Goal: Information Seeking & Learning: Learn about a topic

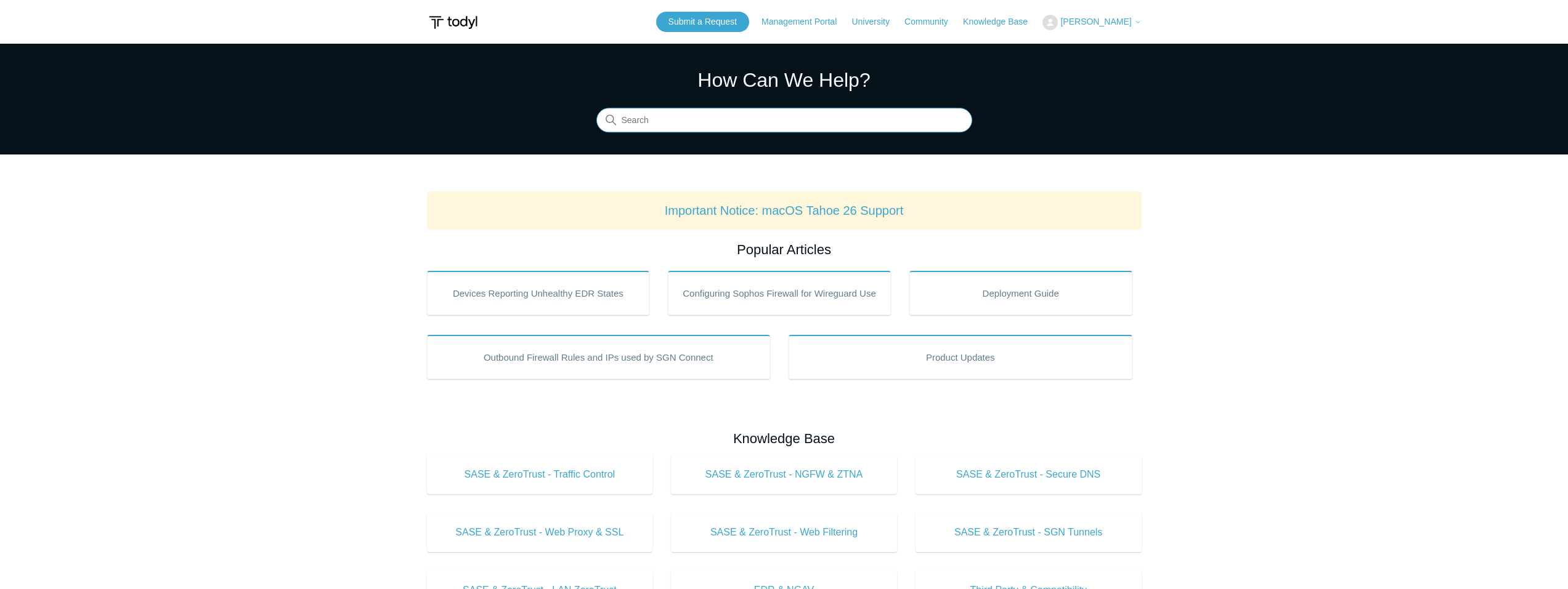
click at [762, 115] on input "Search" at bounding box center [784, 121] width 376 height 25
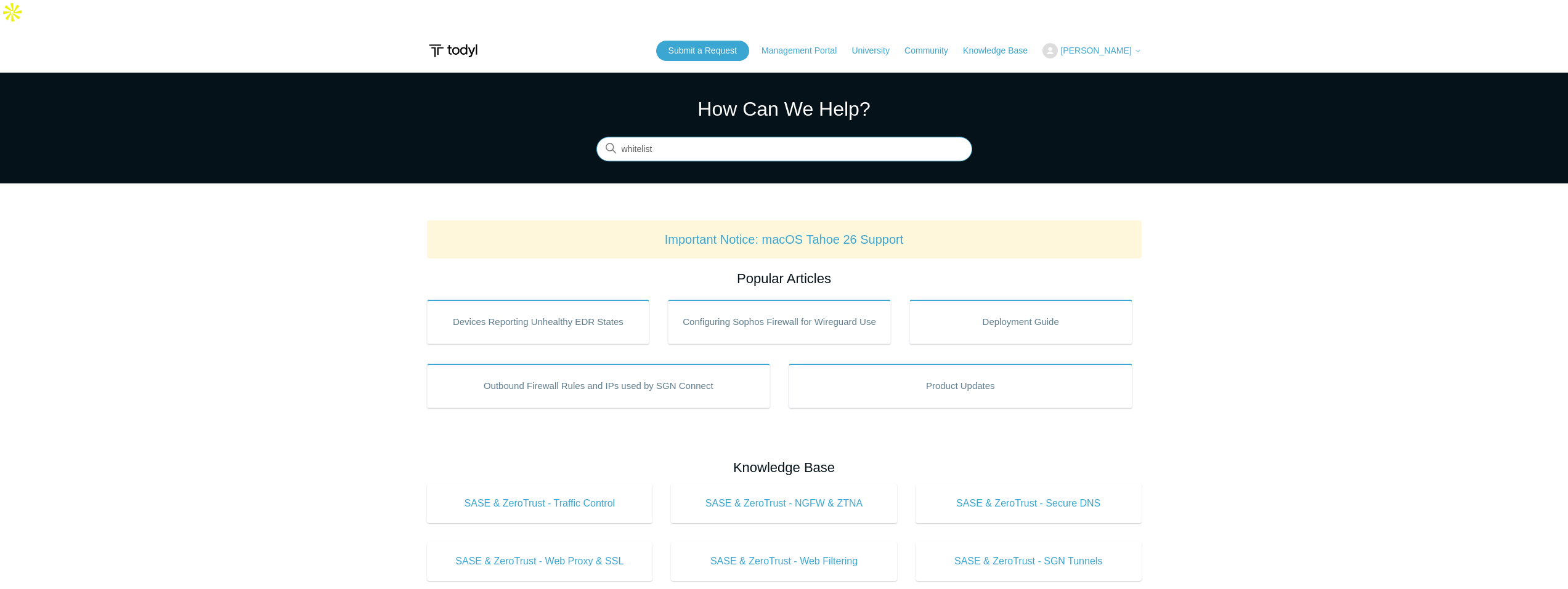
type input "whitelist"
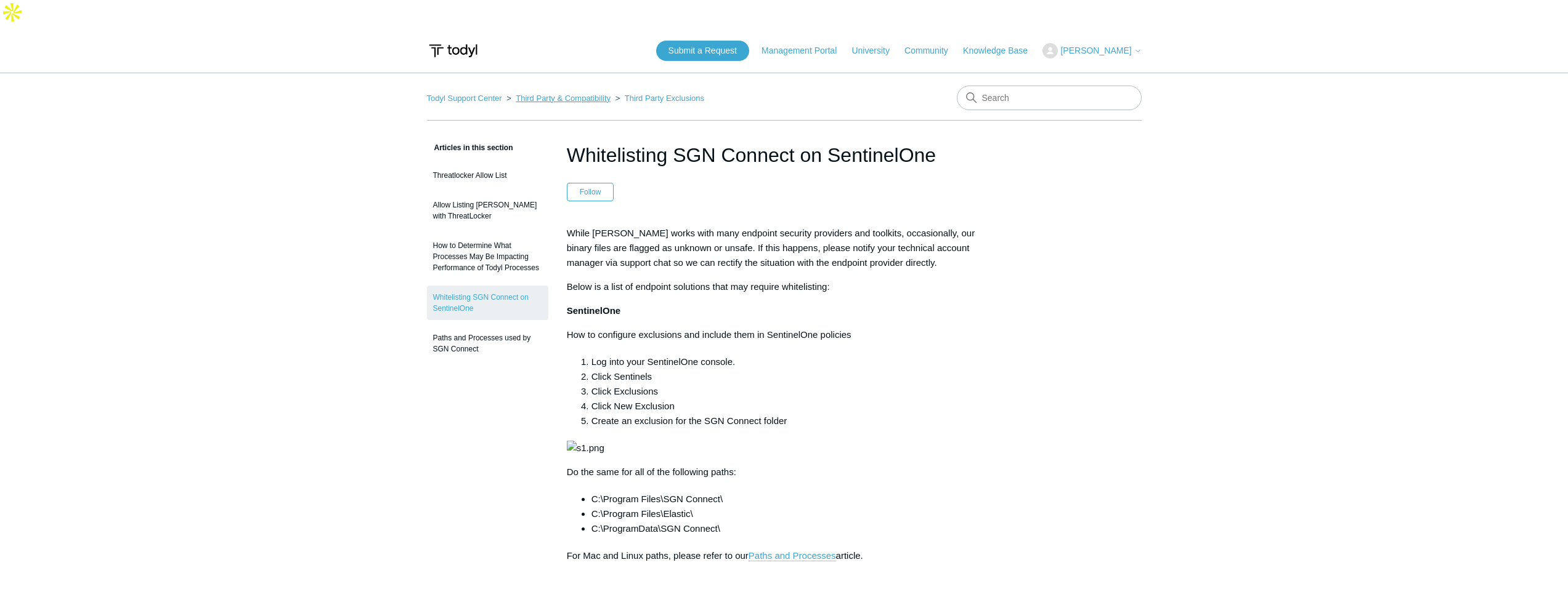
click at [578, 94] on link "Third Party & Compatibility" at bounding box center [563, 98] width 95 height 9
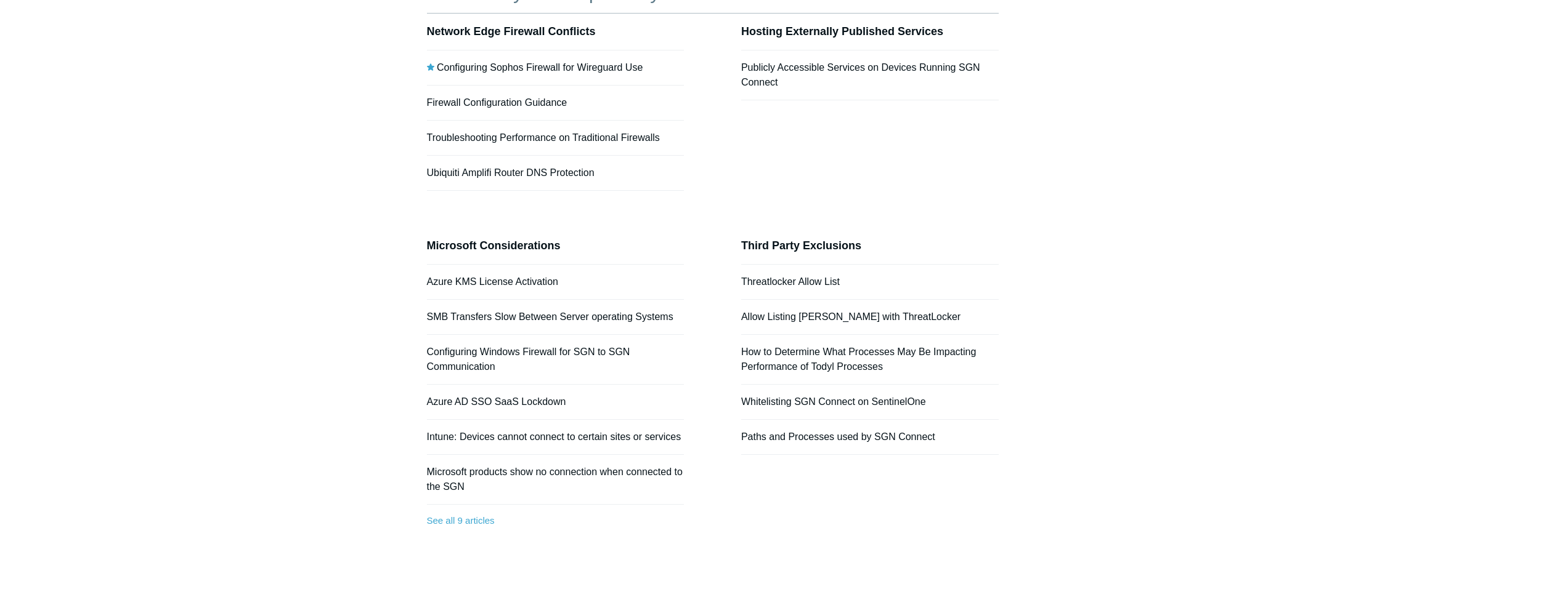
scroll to position [184, 0]
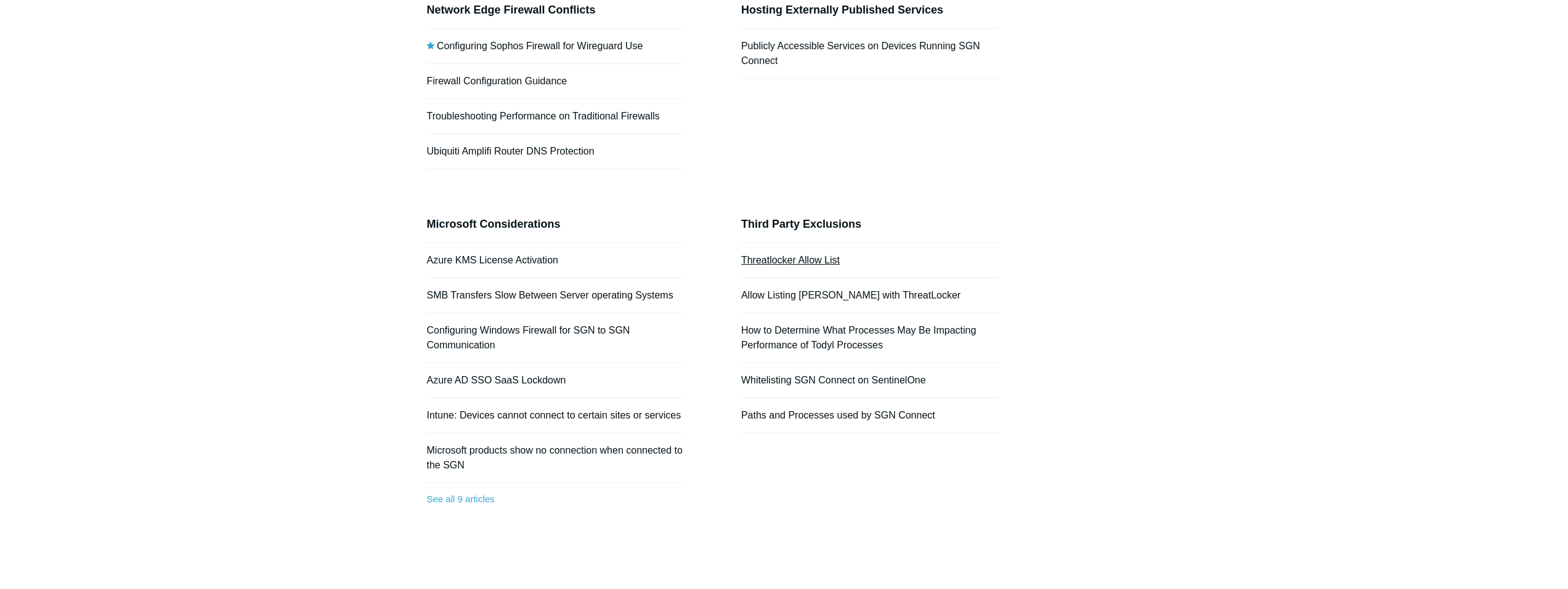
click at [826, 255] on link "Threatlocker Allow List" at bounding box center [790, 260] width 99 height 10
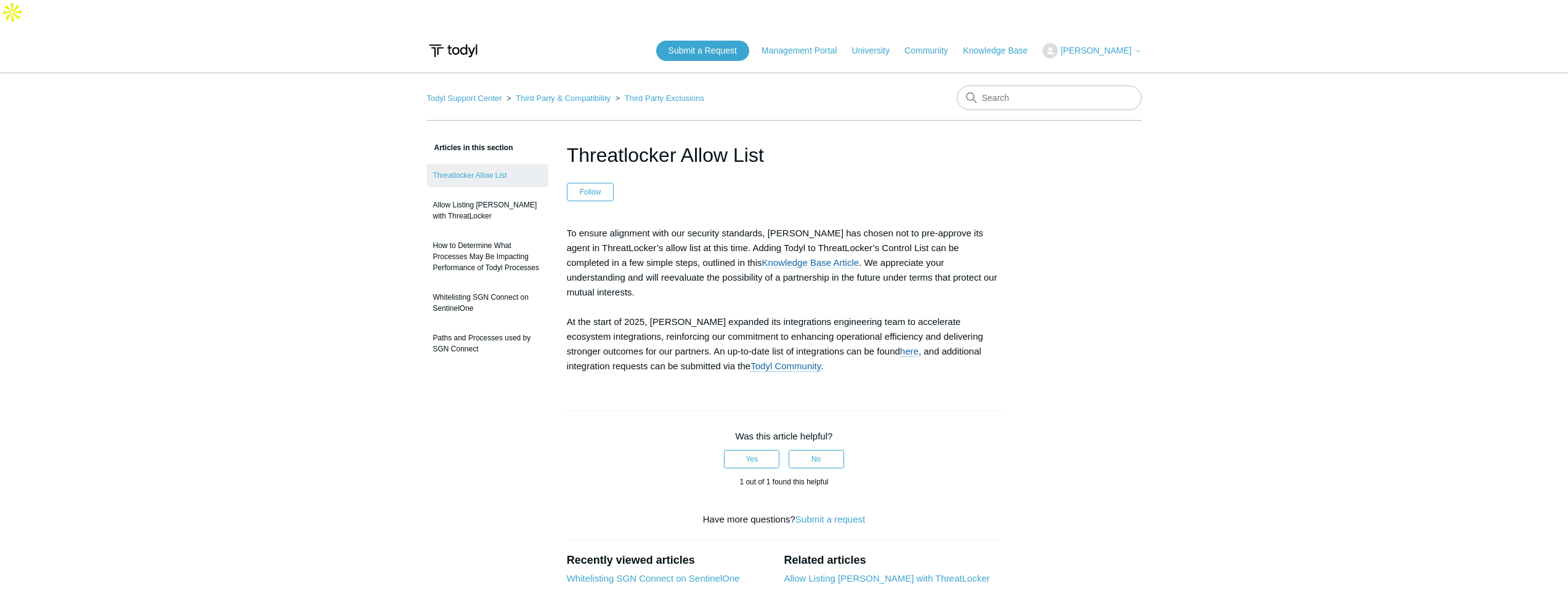
click at [768, 258] on link "Knowledge Base Article" at bounding box center [811, 263] width 97 height 11
click at [1037, 86] on input "Search" at bounding box center [1049, 98] width 185 height 25
type input "Datta EDR"
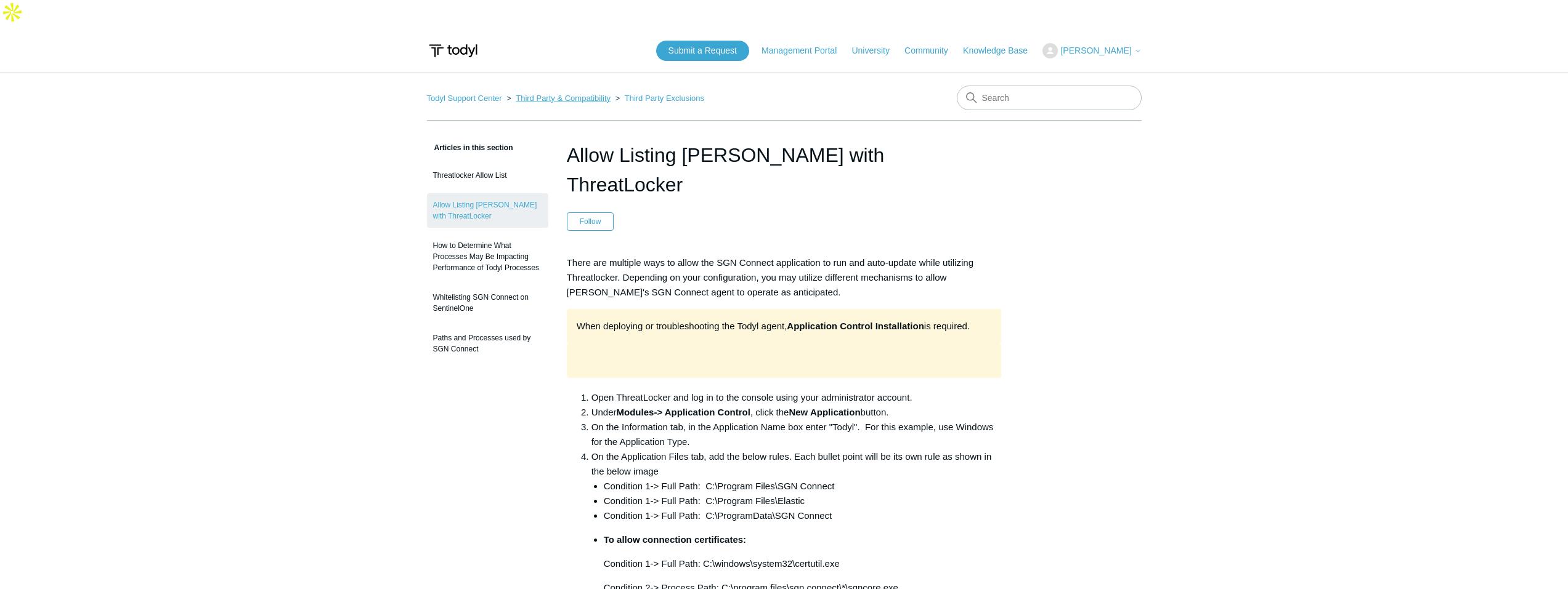
click at [587, 94] on link "Third Party & Compatibility" at bounding box center [563, 98] width 95 height 9
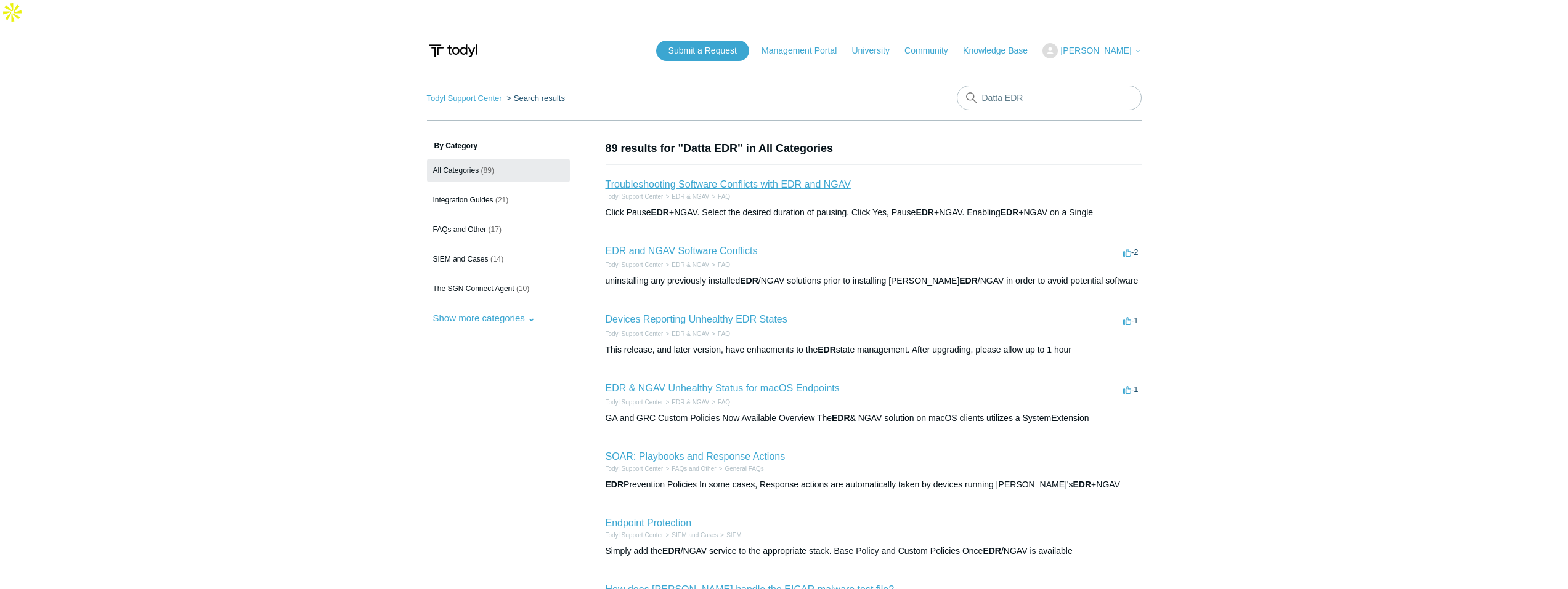
click at [782, 179] on link "Troubleshooting Software Conflicts with EDR and NGAV" at bounding box center [728, 184] width 245 height 10
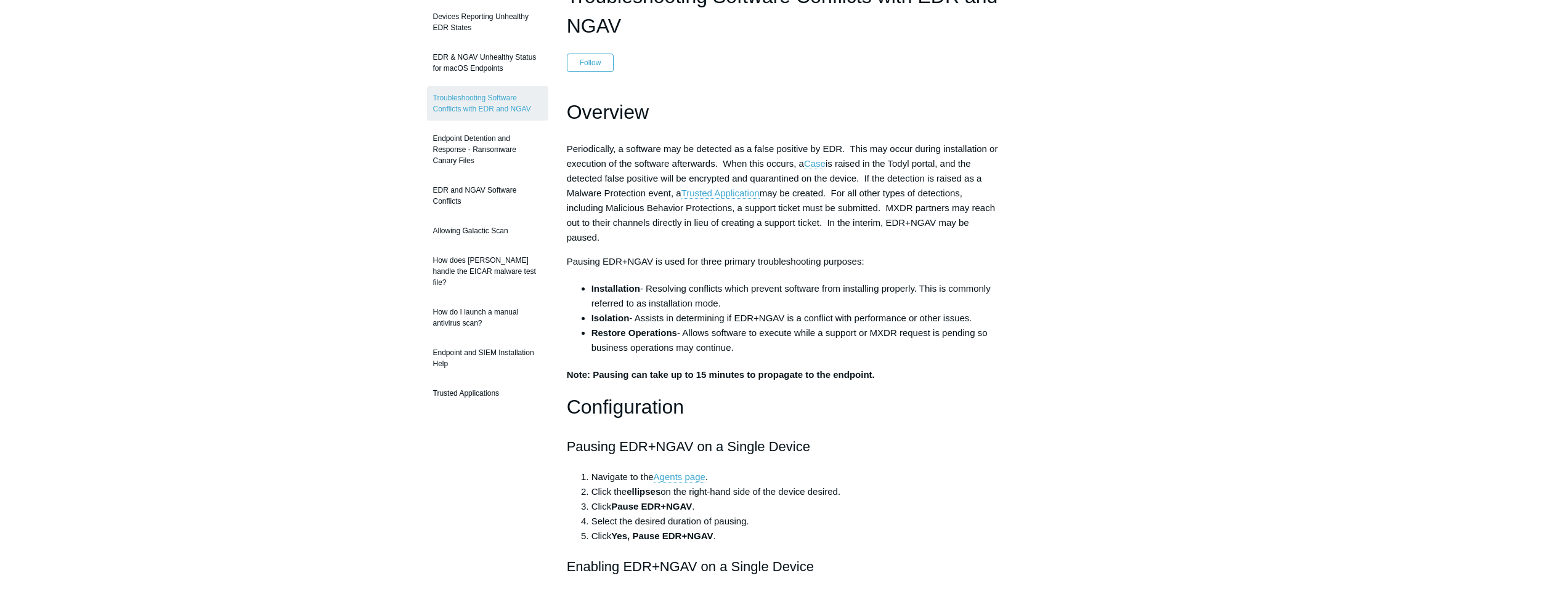
scroll to position [123, 0]
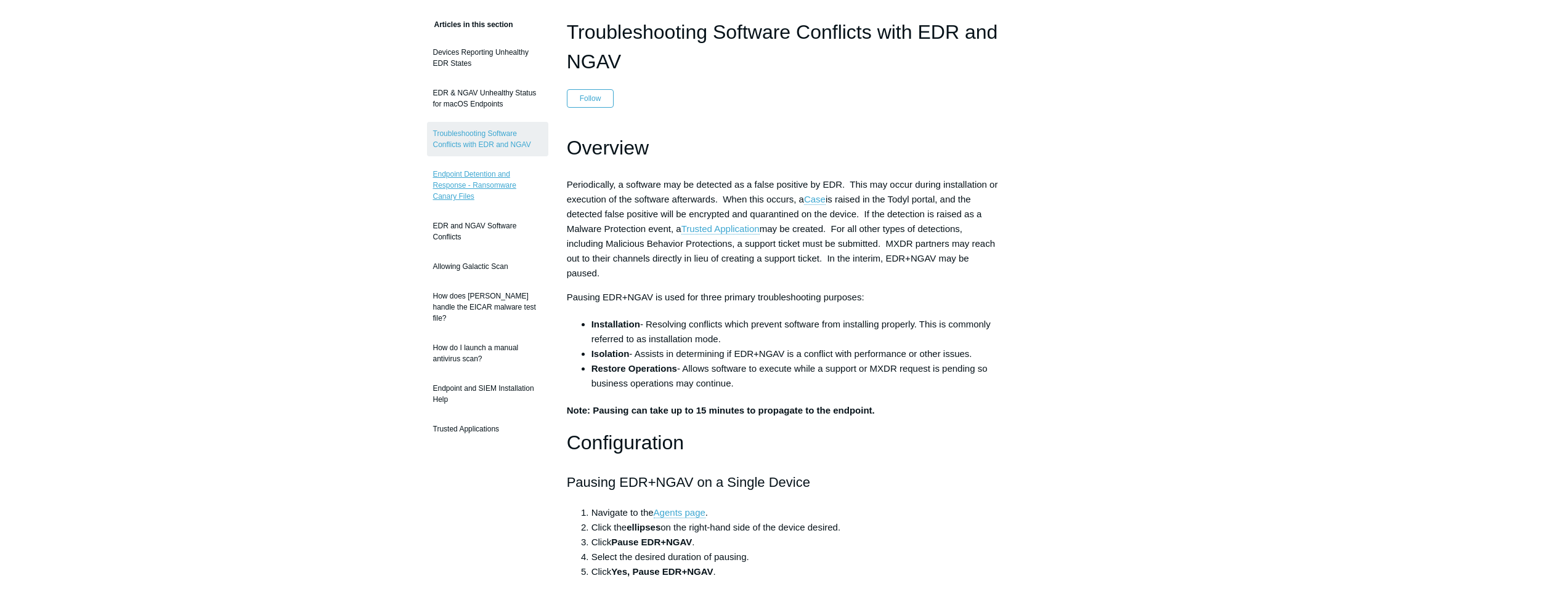
click at [492, 162] on link "Endpoint Detention and Response - Ransomware Canary Files" at bounding box center [488, 185] width 122 height 46
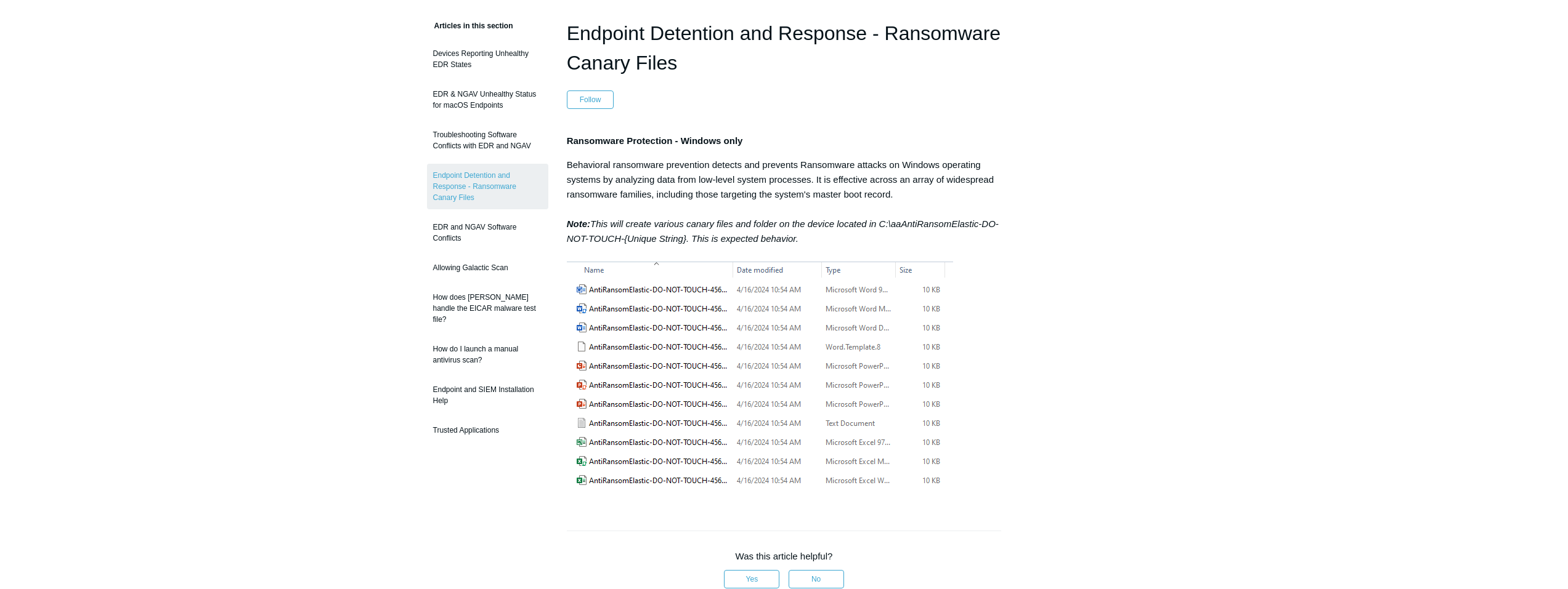
scroll to position [123, 0]
click at [482, 214] on link "EDR and NGAV Software Conflicts" at bounding box center [488, 231] width 122 height 35
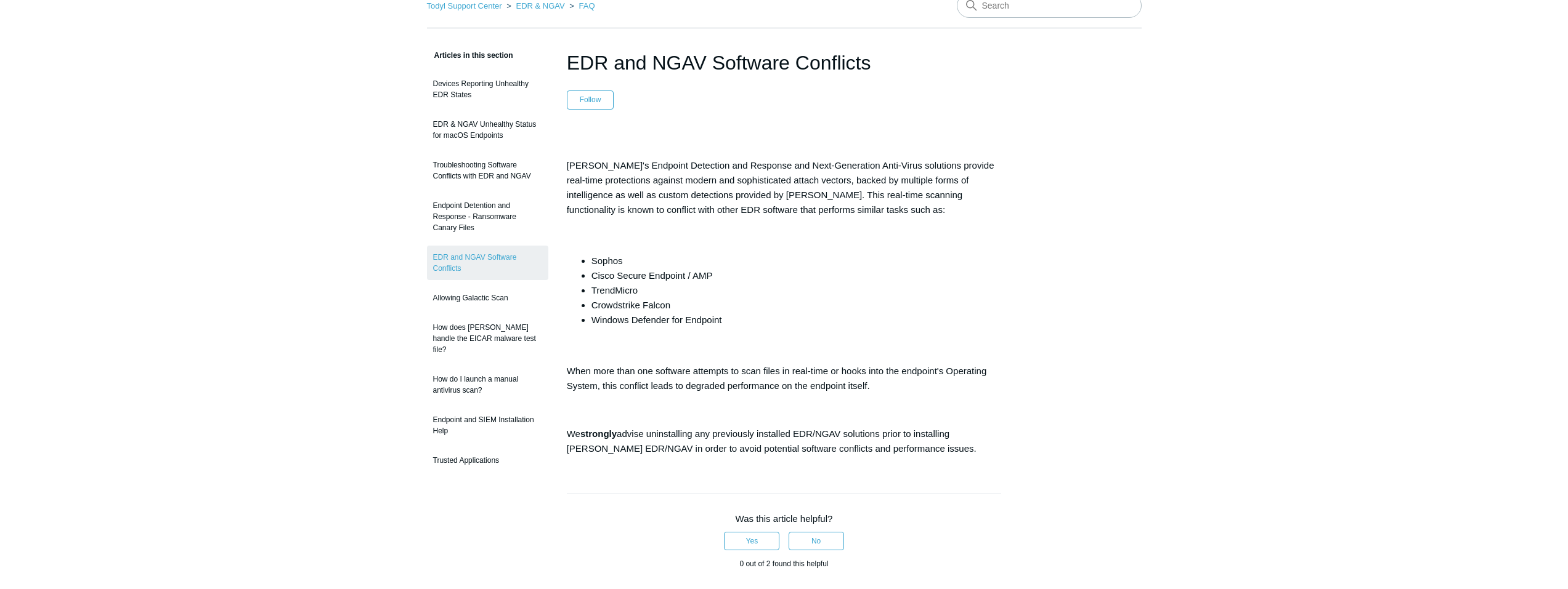
scroll to position [61, 0]
click at [495, 299] on link "Allowing Galactic Scan" at bounding box center [488, 300] width 122 height 23
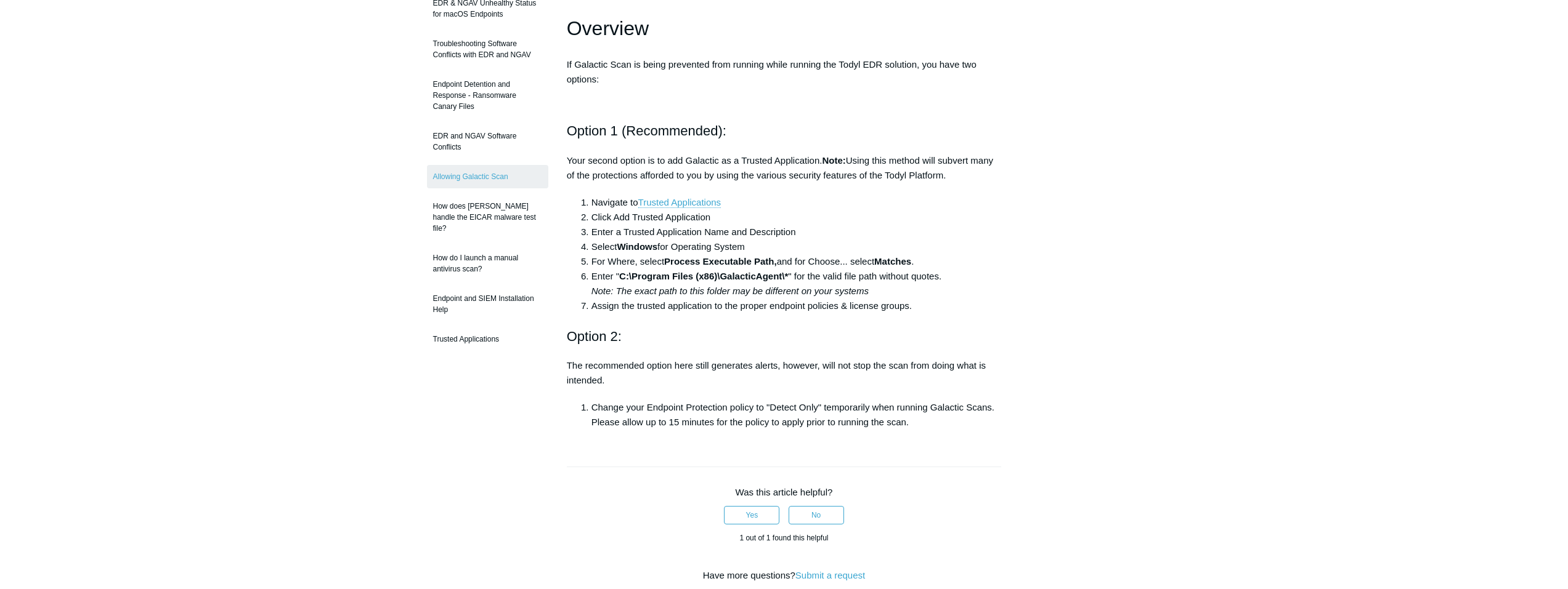
scroll to position [123, 0]
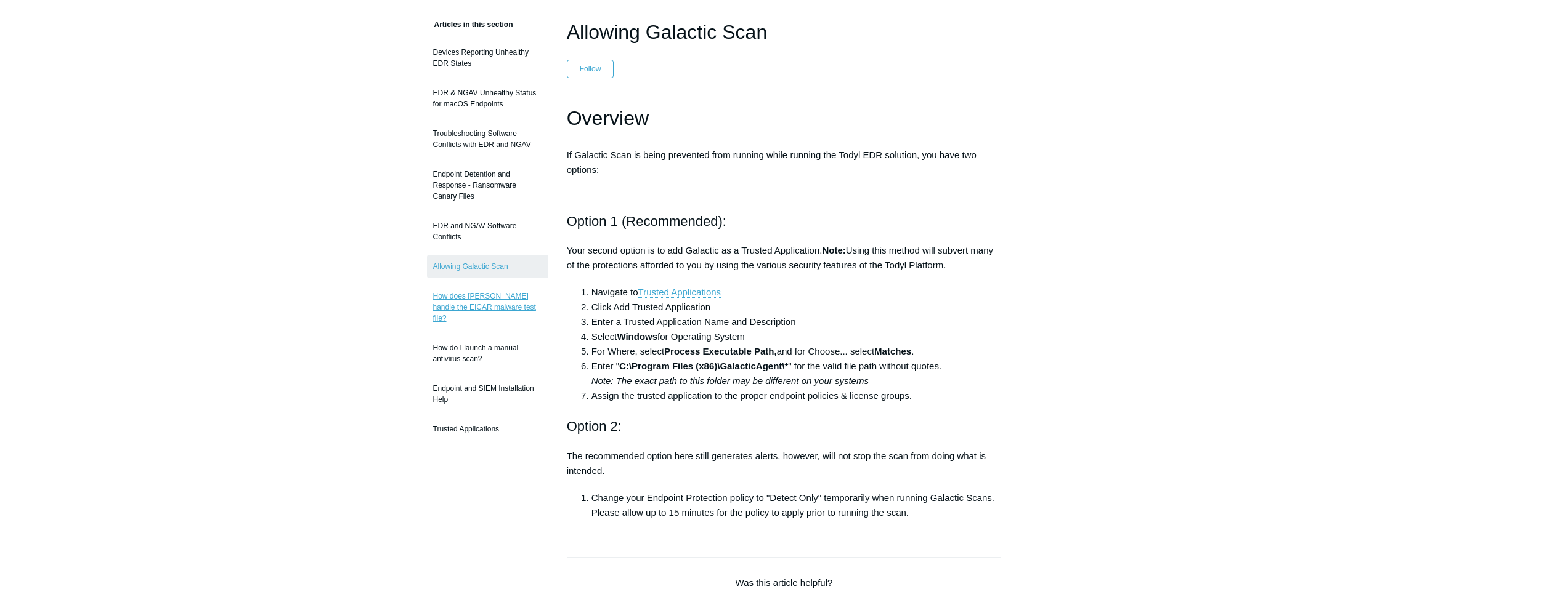
click at [490, 284] on link "How does [PERSON_NAME] handle the EICAR malware test file?" at bounding box center [488, 307] width 122 height 46
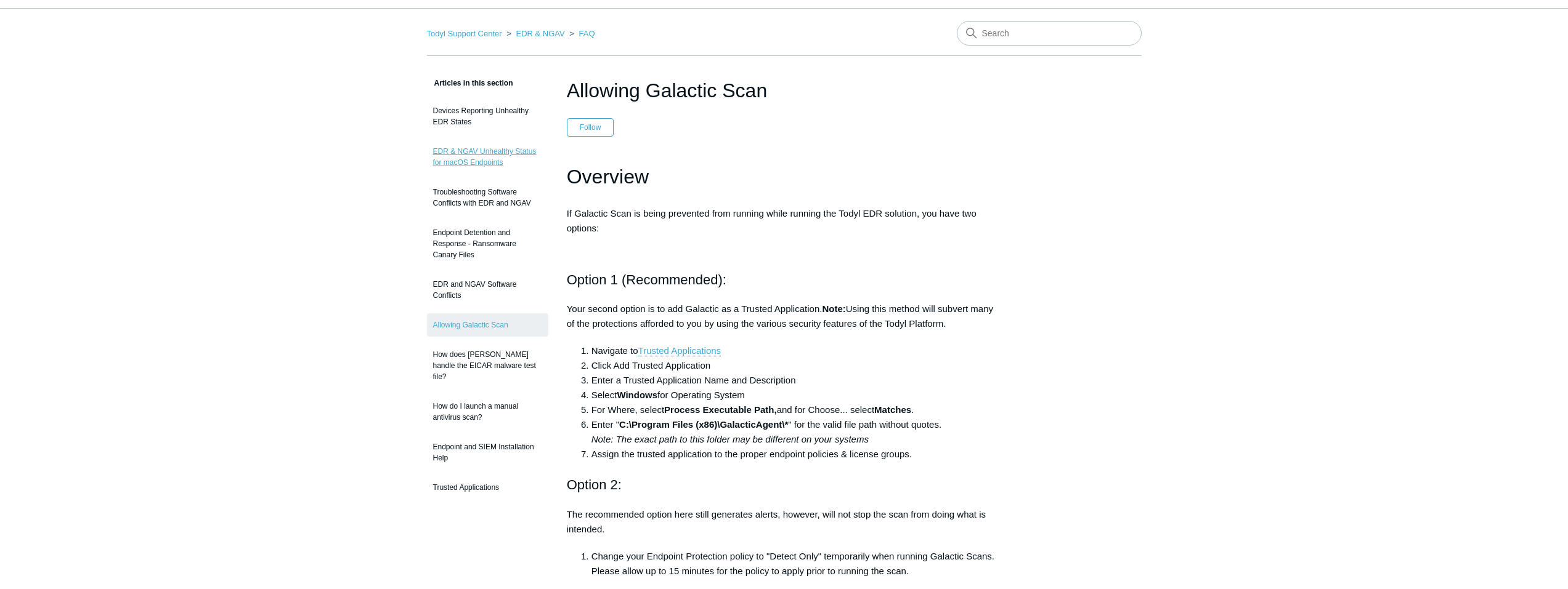
scroll to position [0, 0]
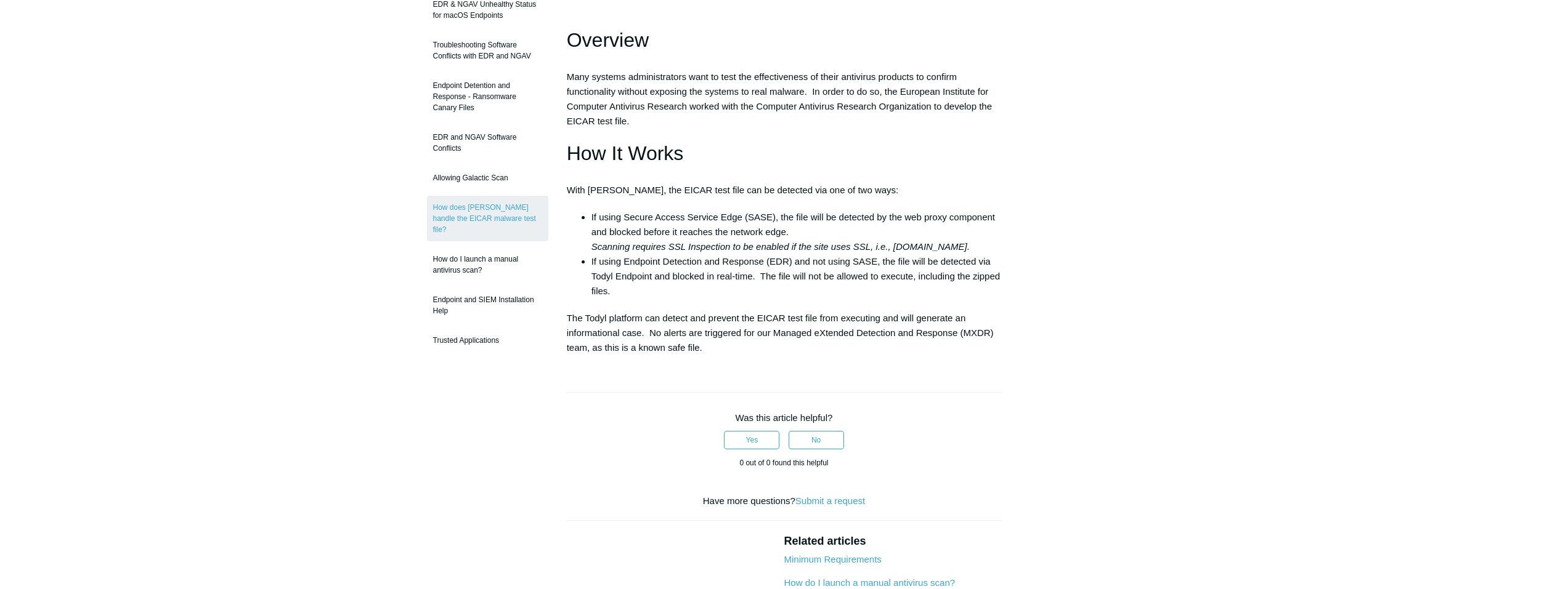
scroll to position [184, 0]
click at [498, 257] on link "How do I launch a manual antivirus scan?" at bounding box center [488, 264] width 122 height 35
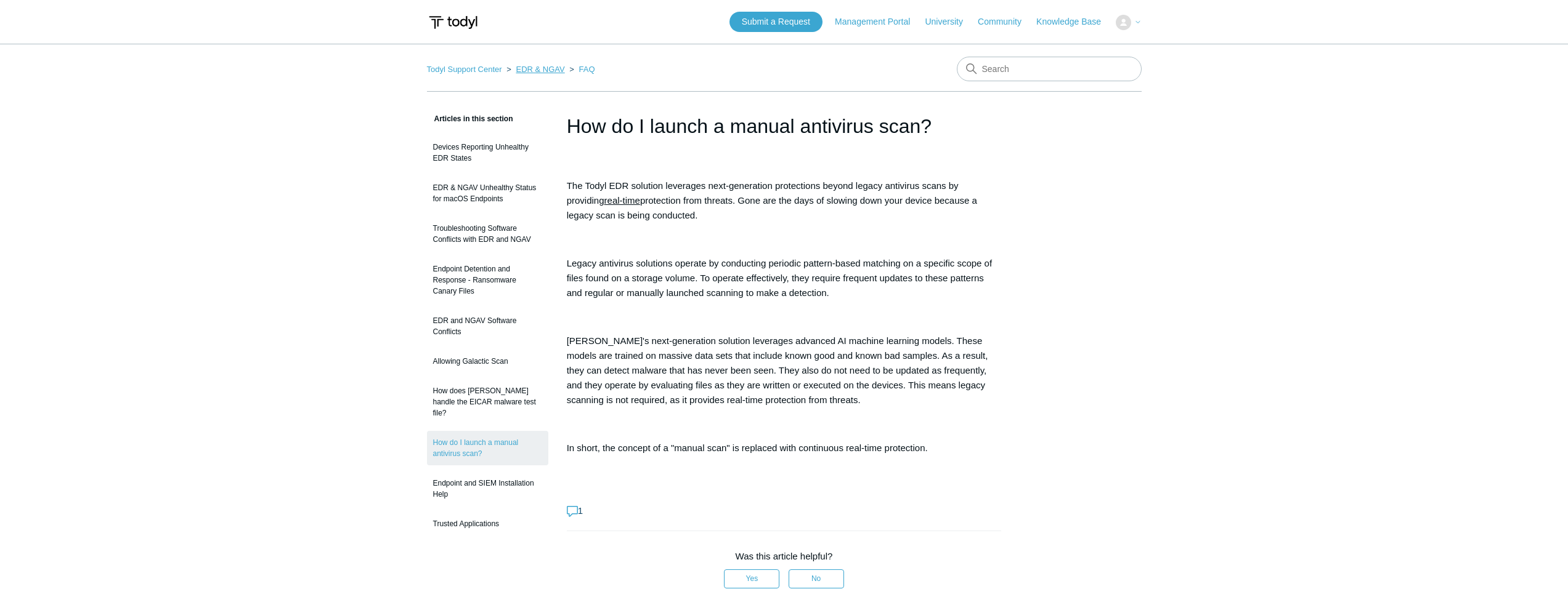
click at [529, 71] on link "EDR & NGAV" at bounding box center [540, 69] width 48 height 9
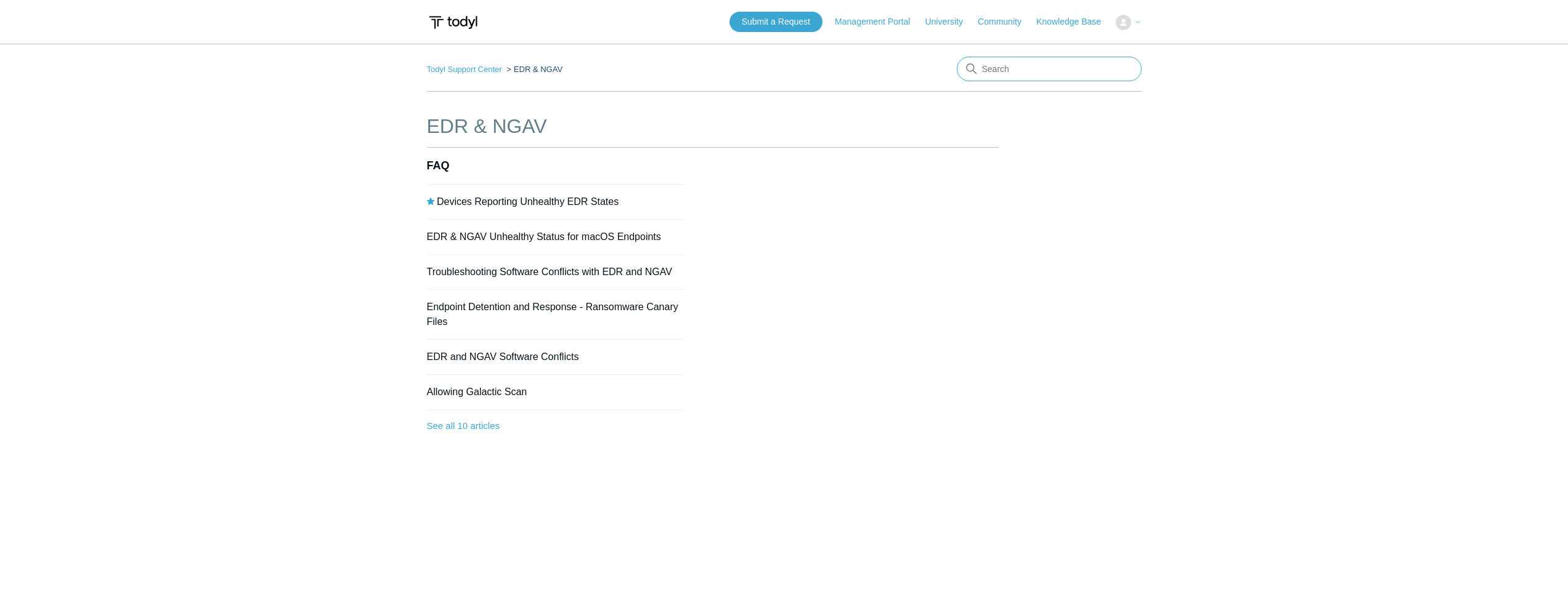
click at [1038, 70] on input "Search" at bounding box center [1049, 69] width 185 height 25
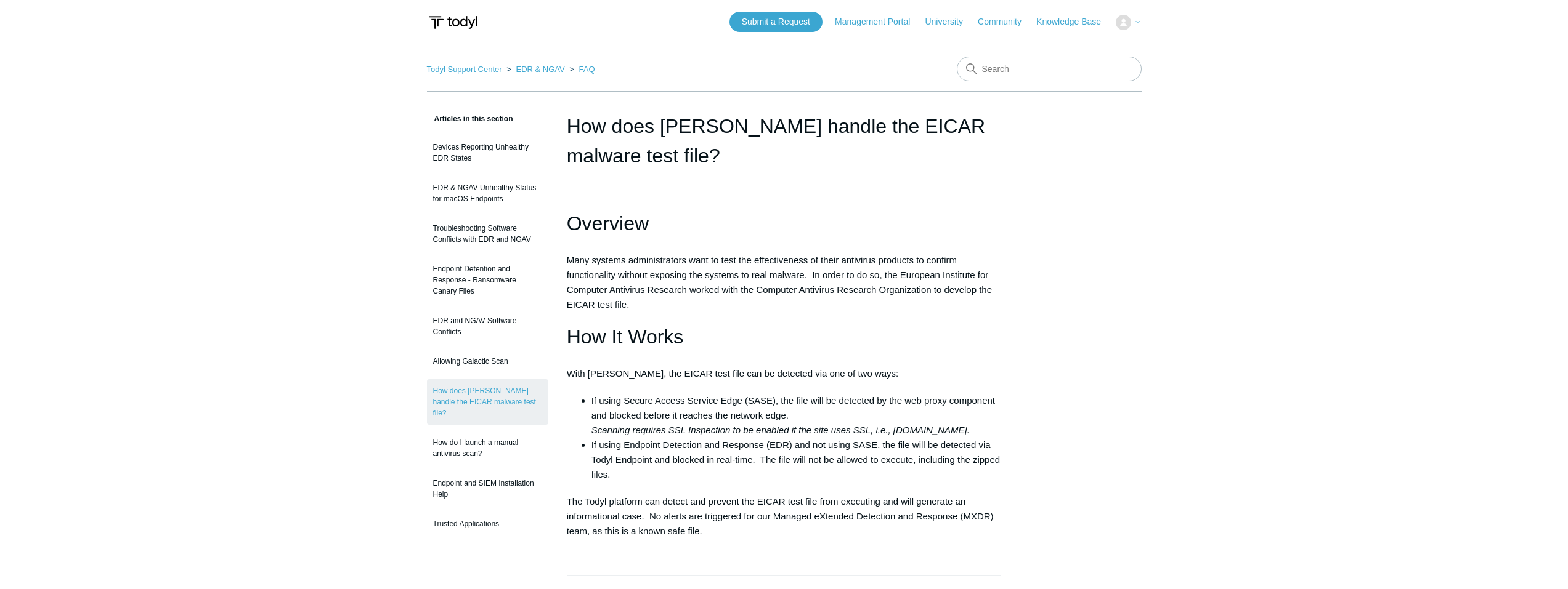
scroll to position [177, 0]
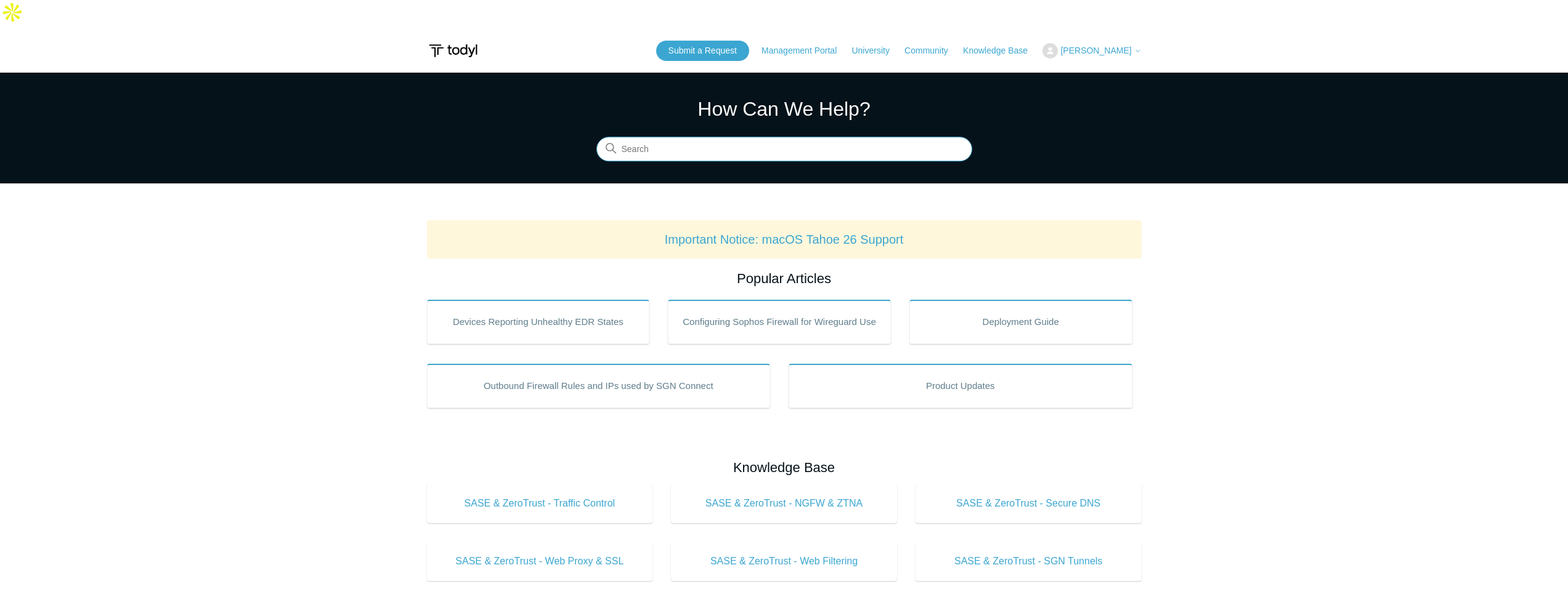
click at [820, 137] on input "Search" at bounding box center [784, 149] width 376 height 25
type input "internet speed issue"
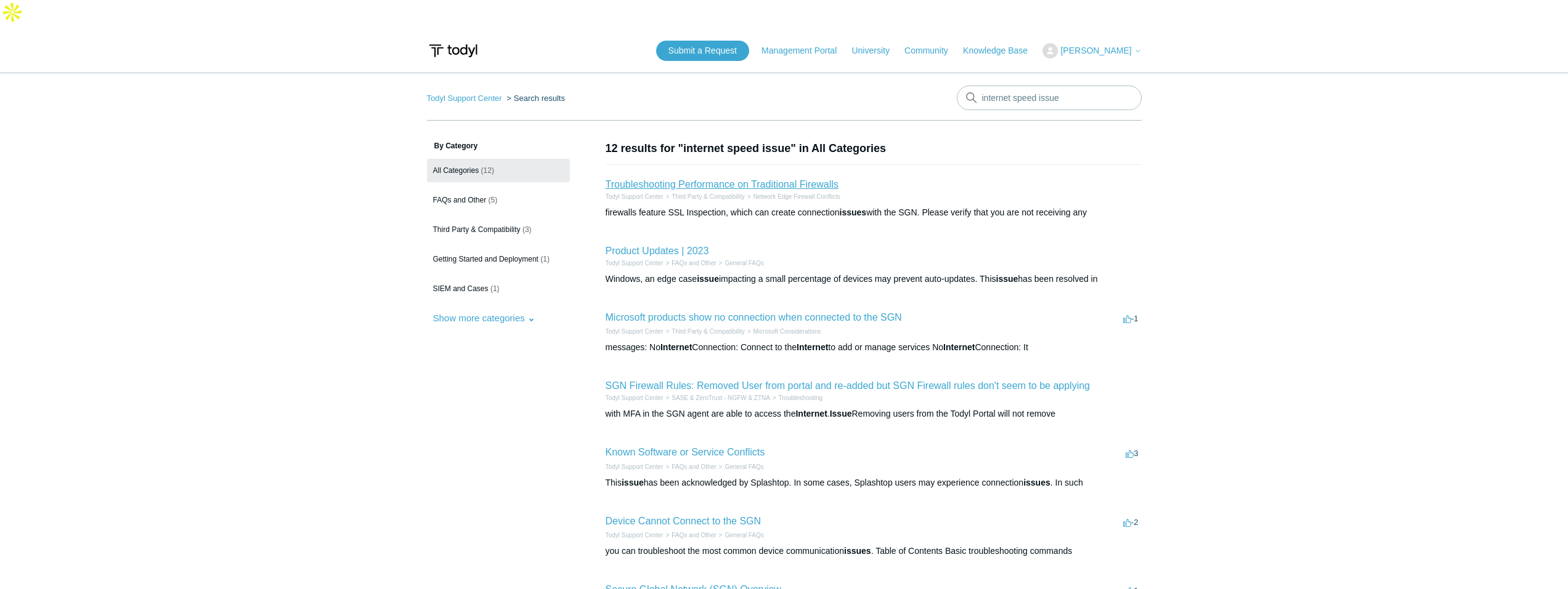
click at [697, 179] on link "Troubleshooting Performance on Traditional Firewalls" at bounding box center [721, 184] width 233 height 10
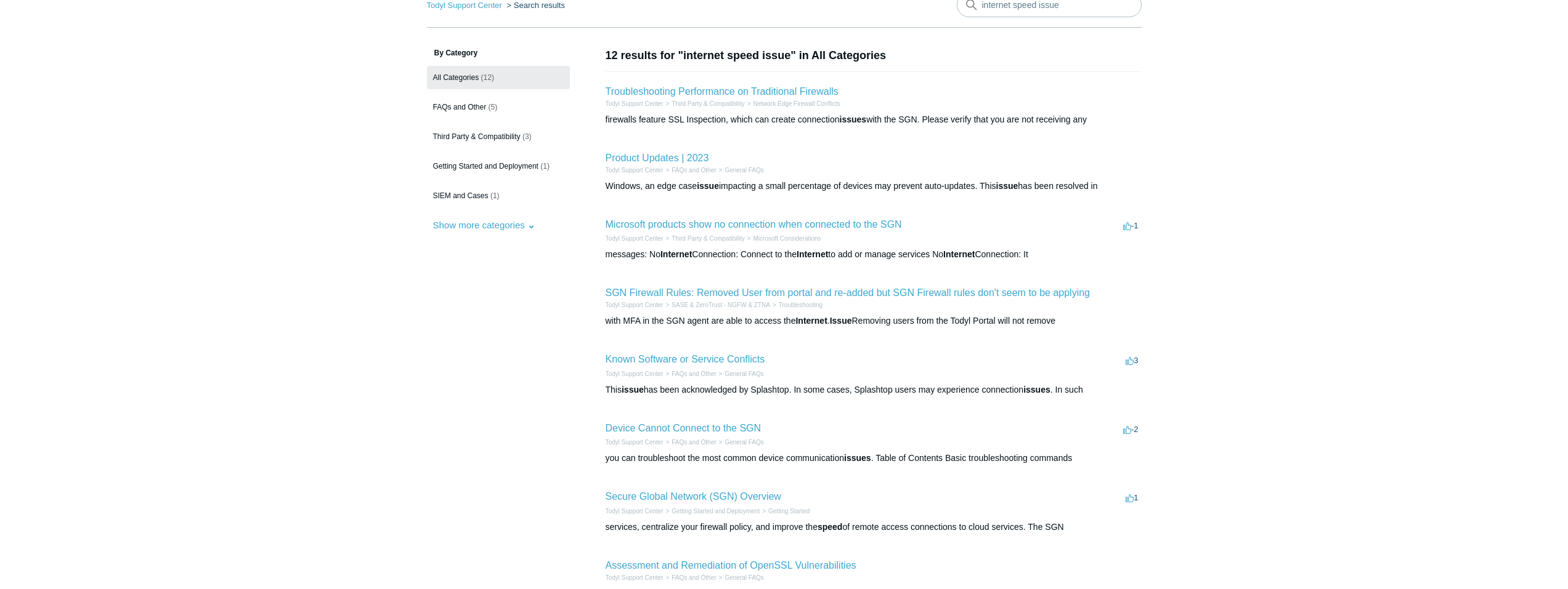
scroll to position [123, 0]
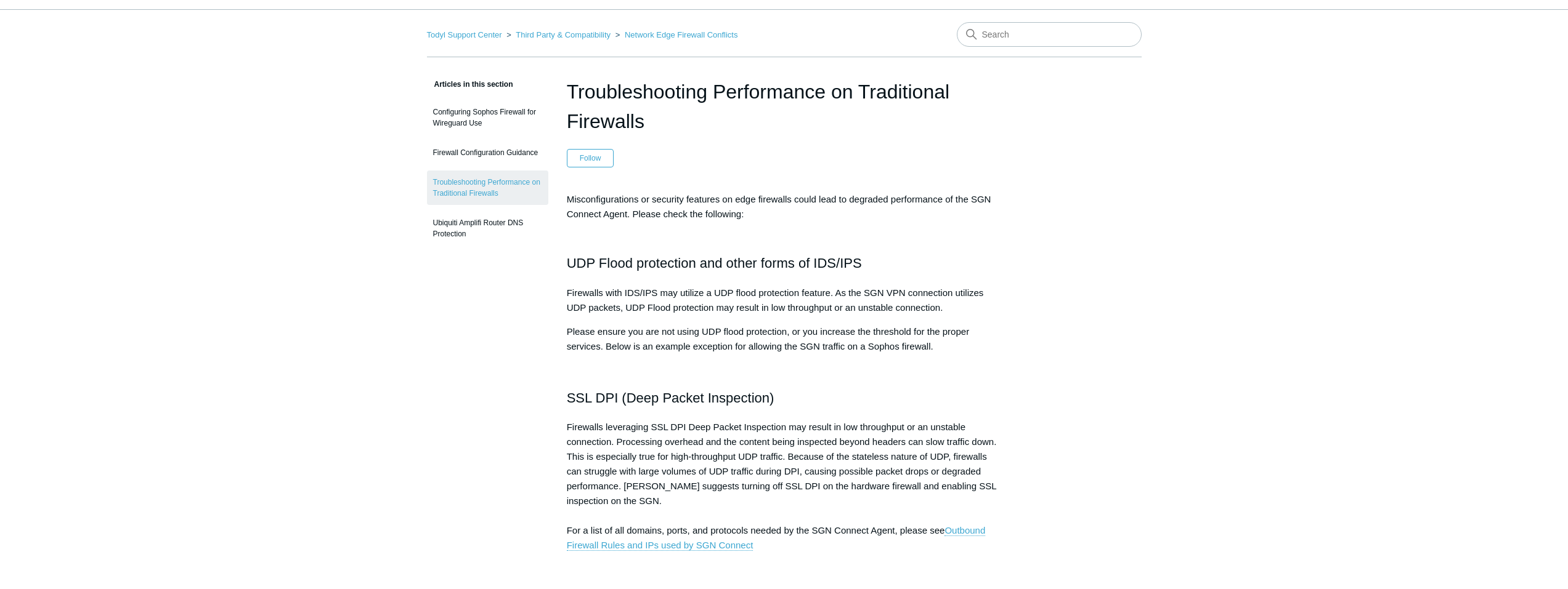
scroll to position [61, 0]
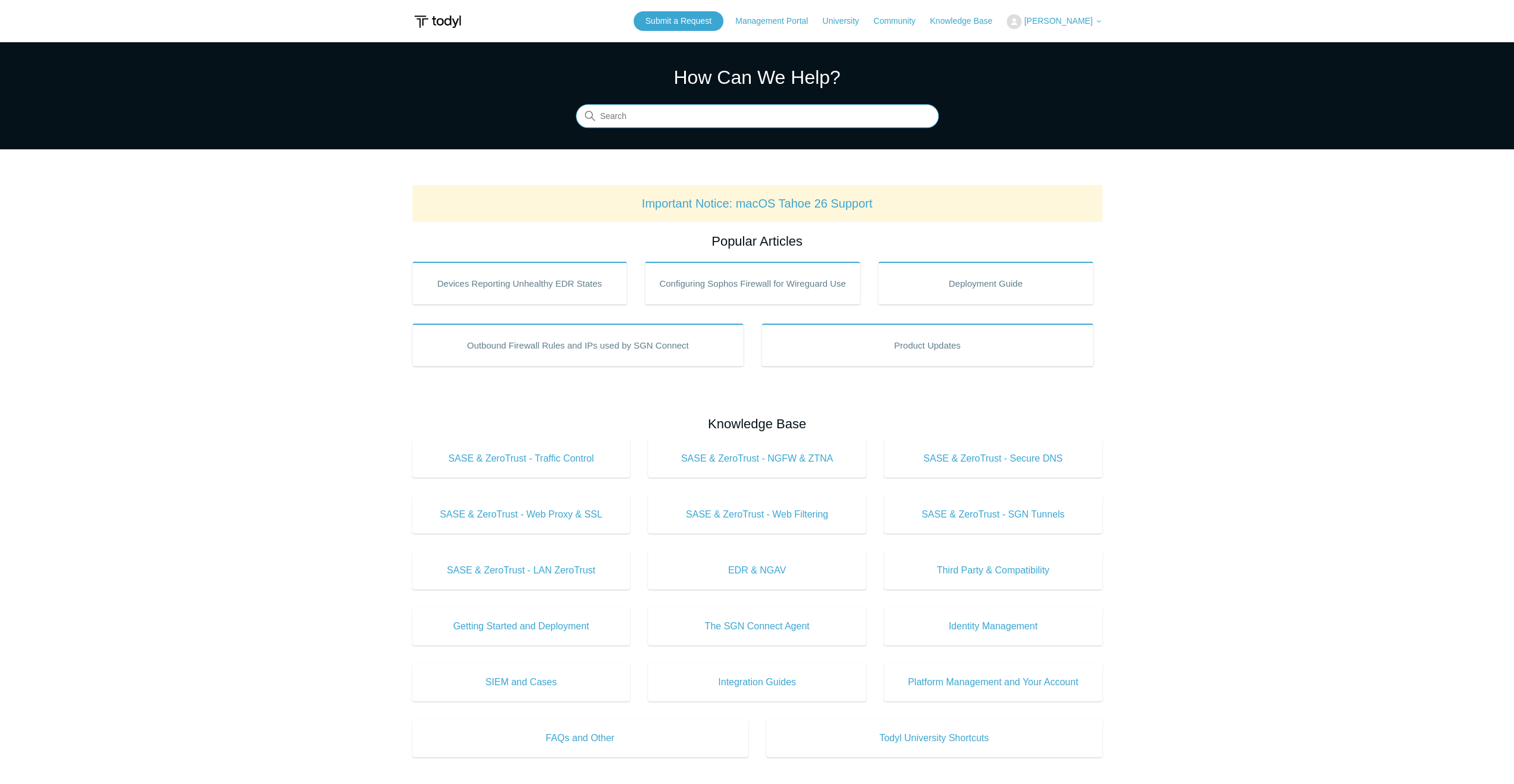
click at [657, 125] on input "Search" at bounding box center [757, 117] width 363 height 24
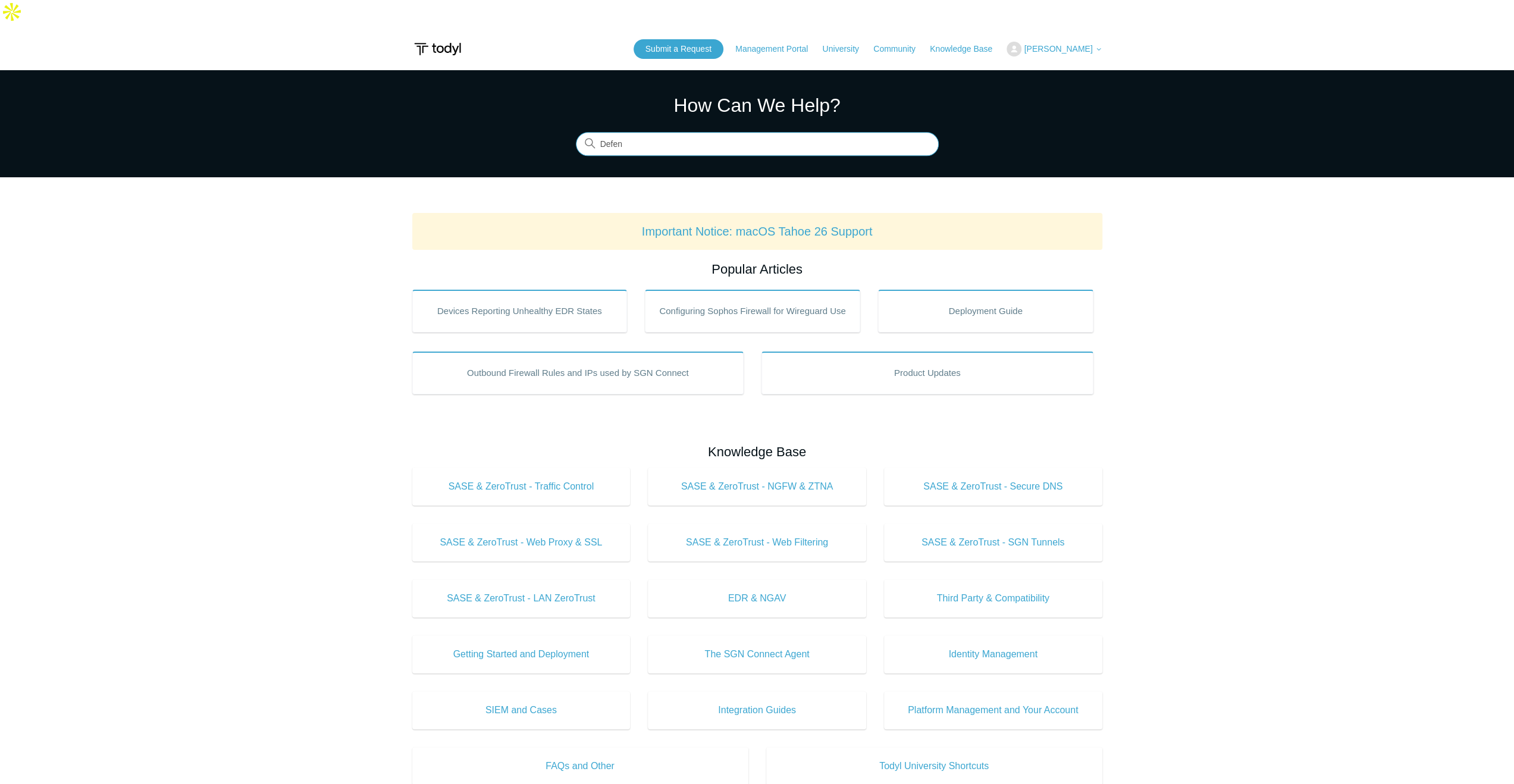
type input "Defen"
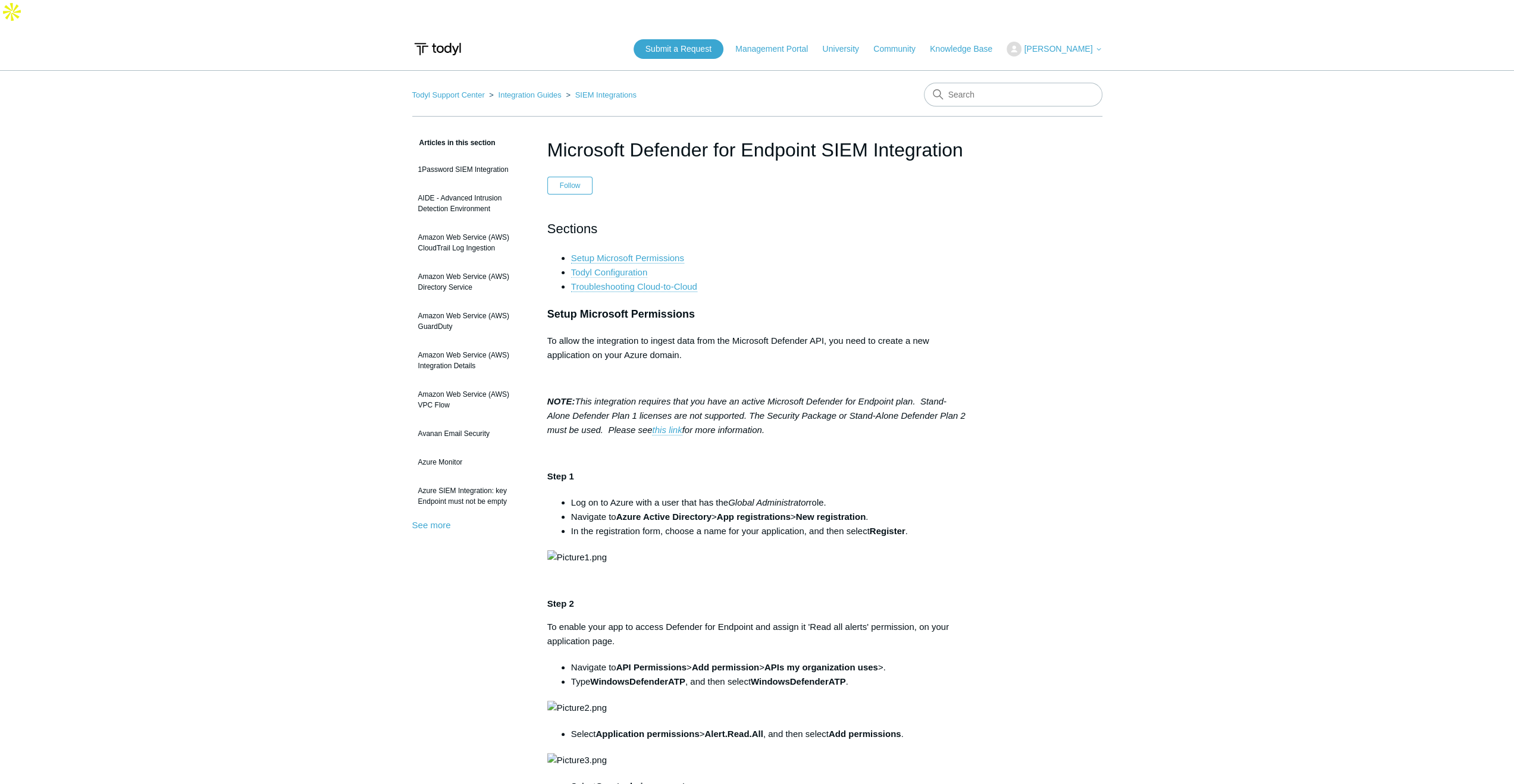
click at [633, 267] on link "Todyl Configuration" at bounding box center [609, 272] width 76 height 11
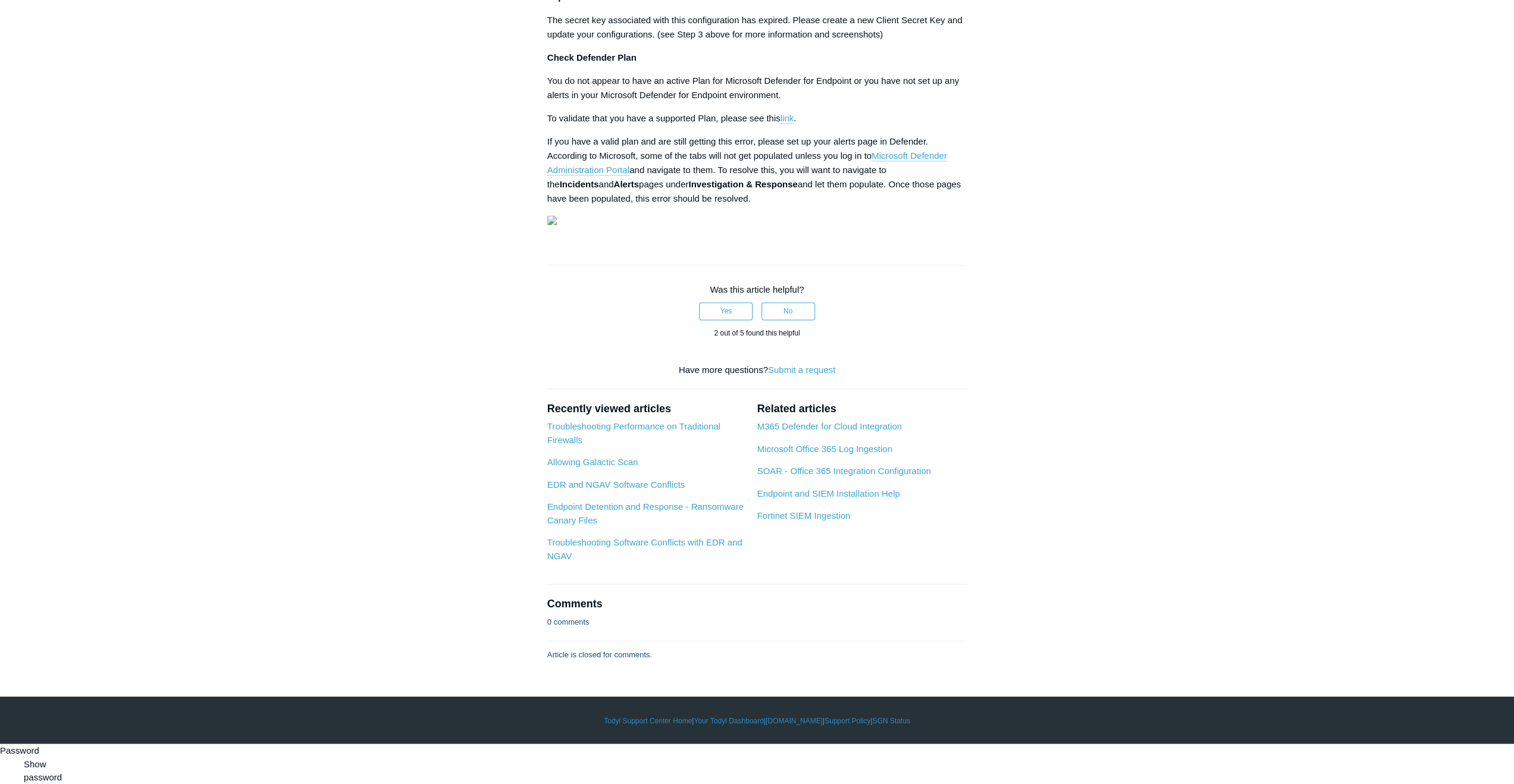
scroll to position [2838, 0]
click at [637, 490] on link "EDR and NGAV Software Conflicts" at bounding box center [616, 484] width 137 height 10
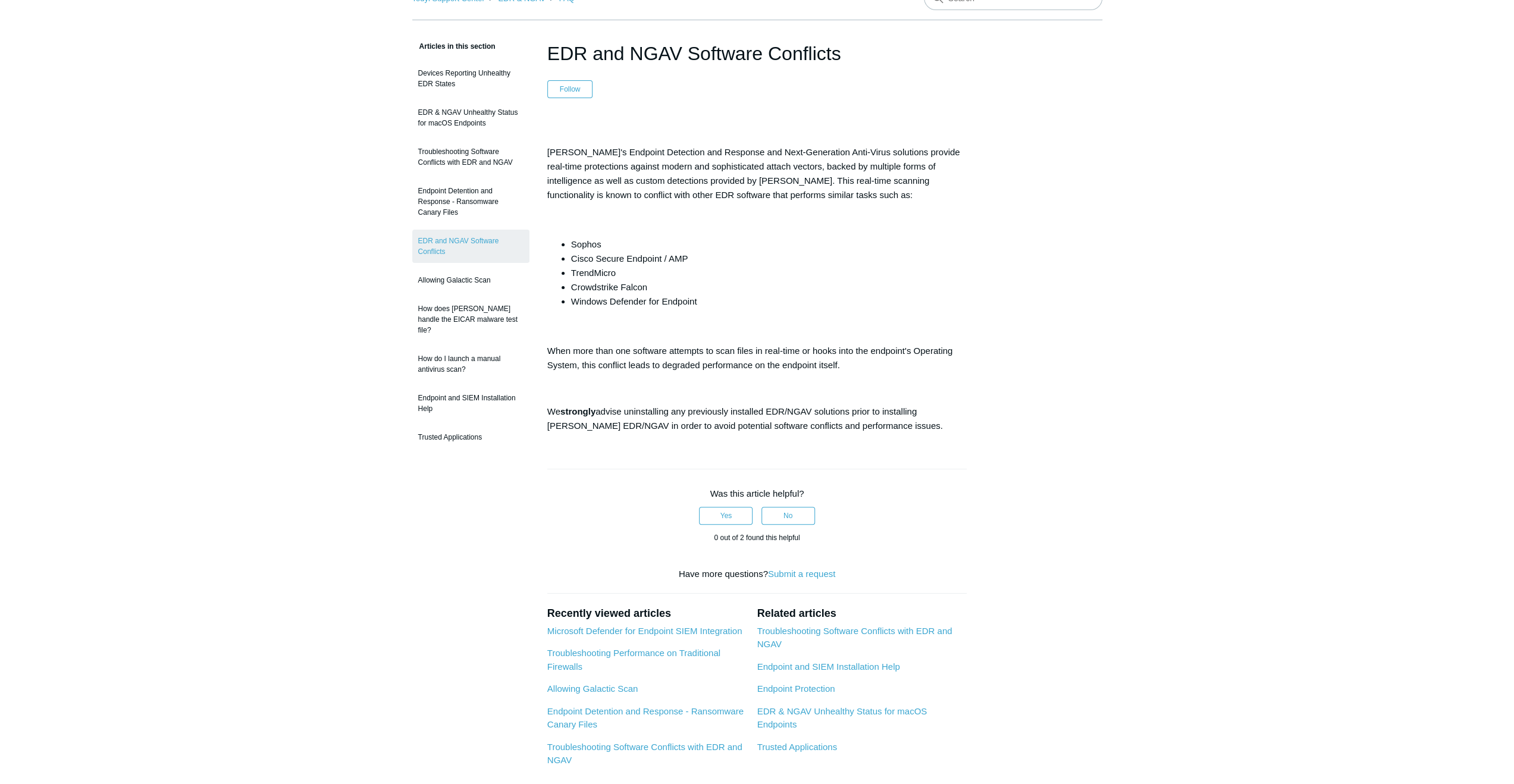
scroll to position [119, 0]
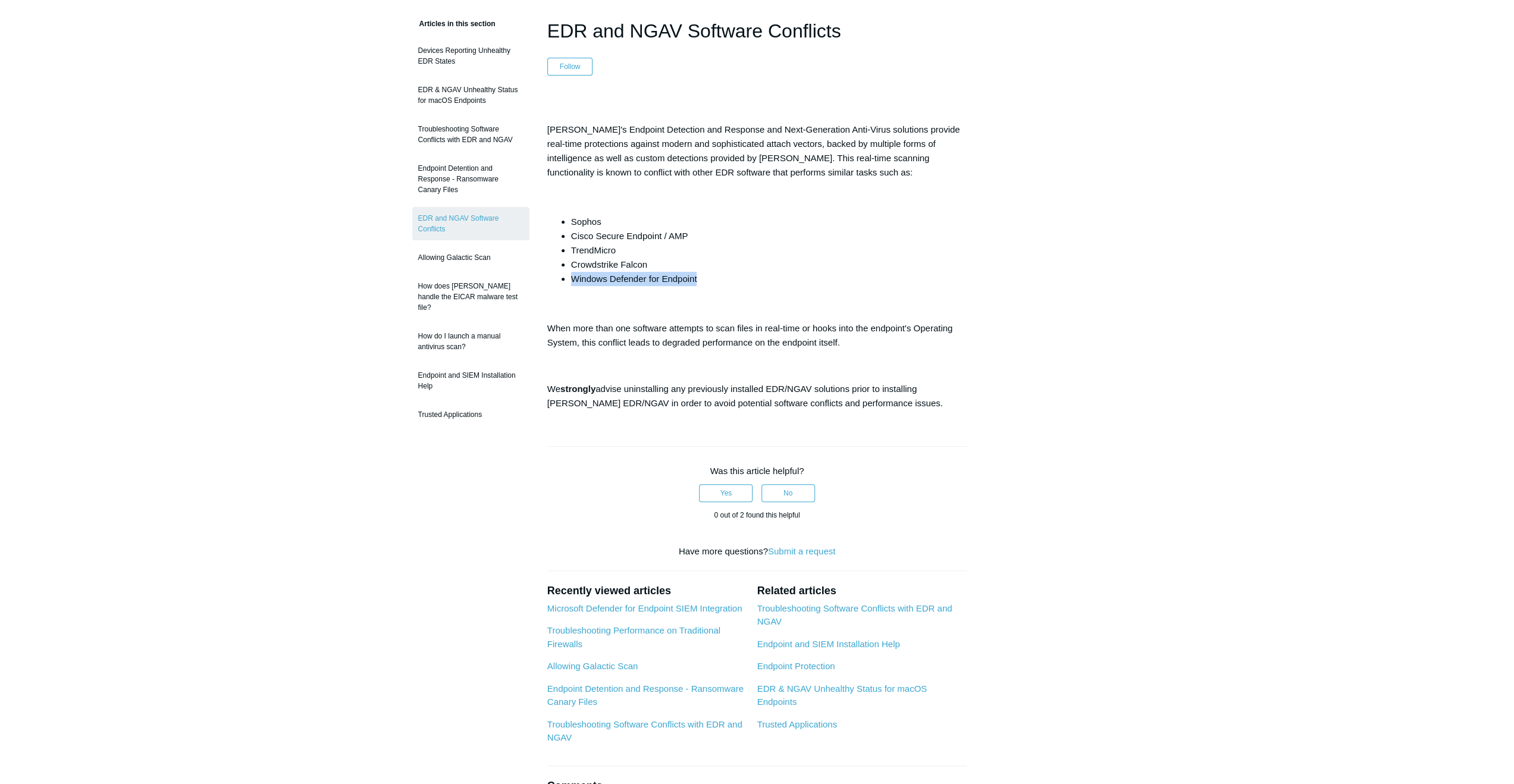
drag, startPoint x: 696, startPoint y: 250, endPoint x: 572, endPoint y: 250, distance: 124.0
click at [572, 272] on li "Windows Defender for Endpoint" at bounding box center [769, 278] width 396 height 14
copy li "Windows Defender for Endpoint"
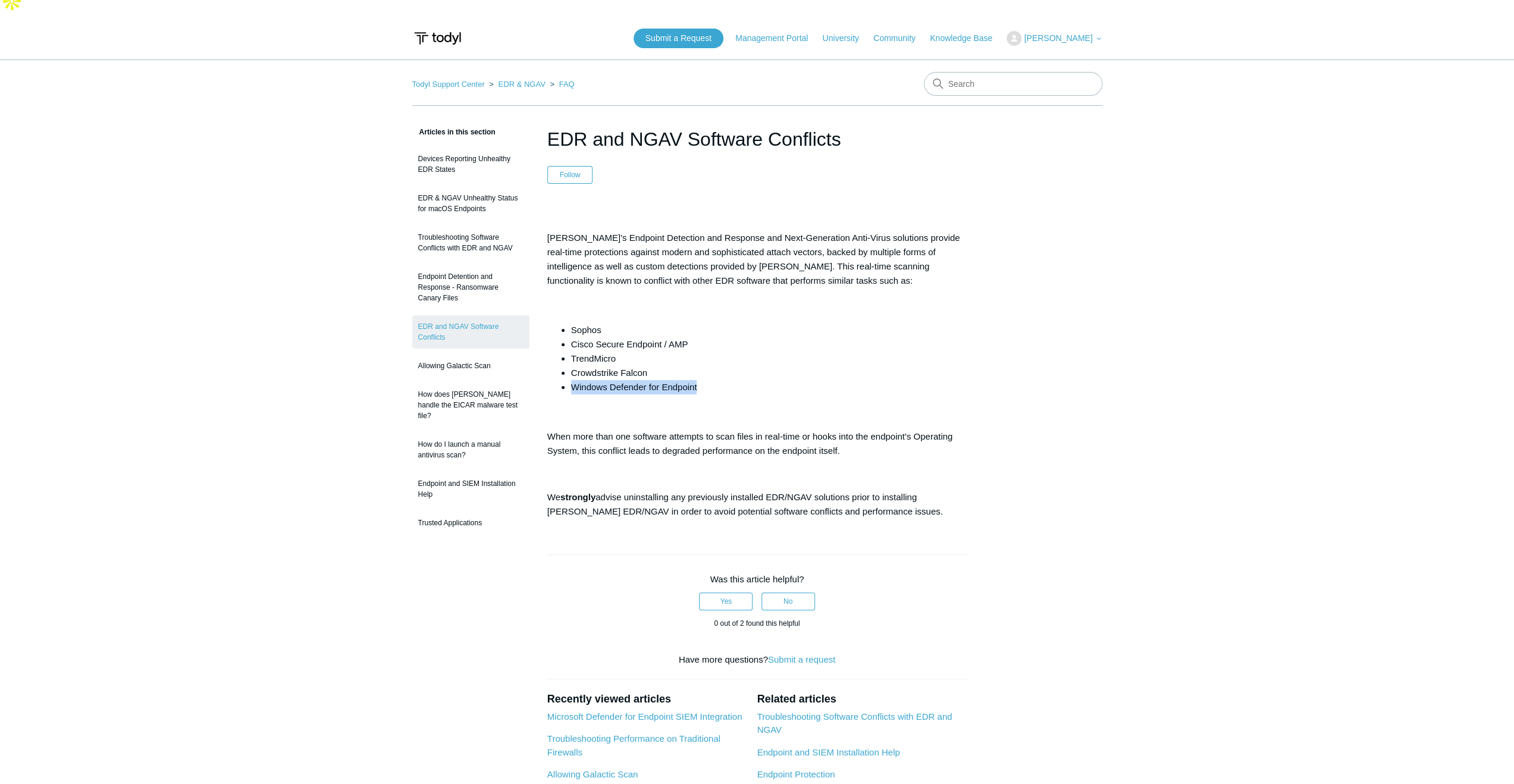
scroll to position [0, 0]
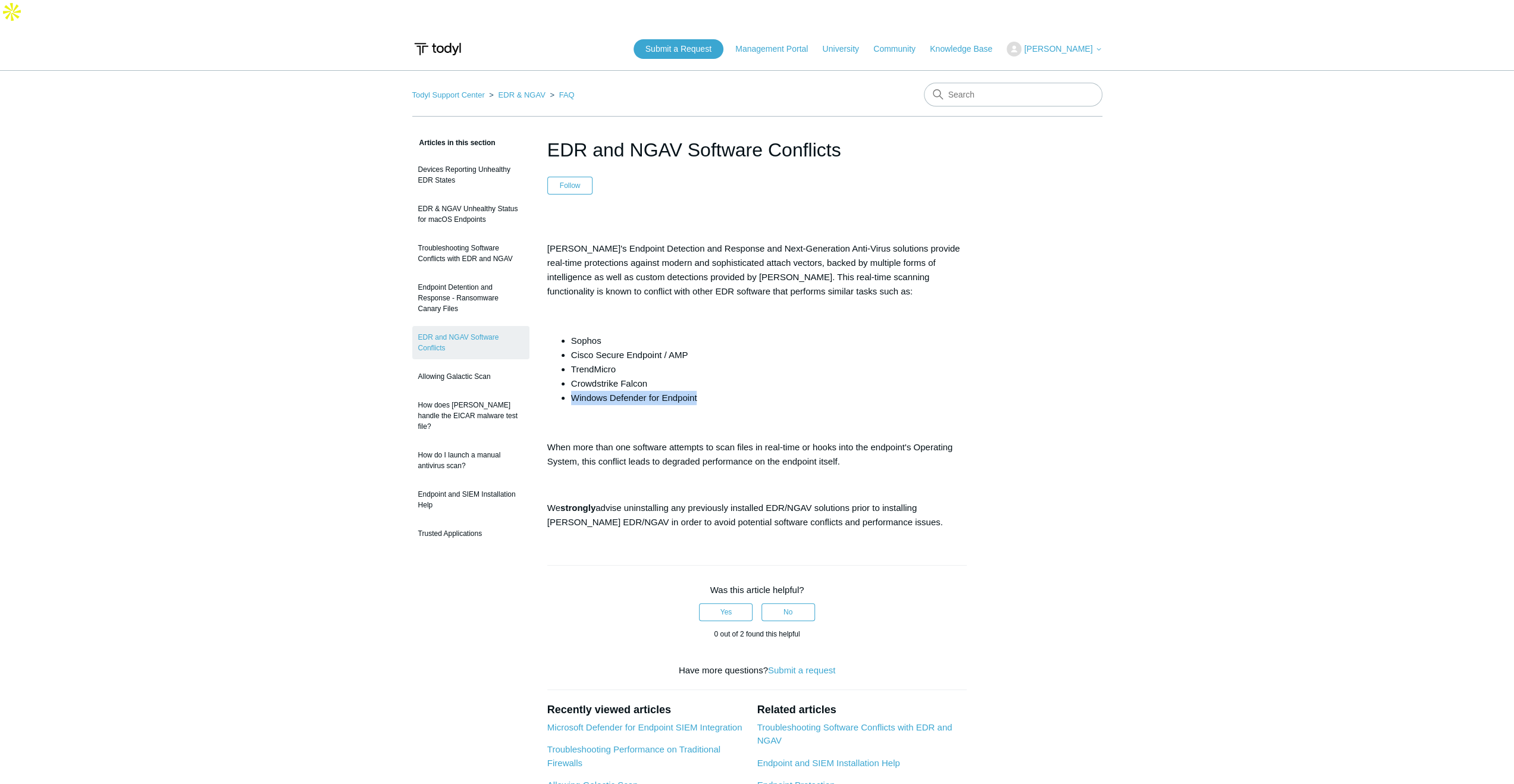
drag, startPoint x: 548, startPoint y: 418, endPoint x: 850, endPoint y: 434, distance: 302.4
click at [850, 440] on p "When more than one software attempts to scan files in real-time or hooks into t…" at bounding box center [757, 454] width 420 height 29
copy p "When more than one software attempts to scan files in real-time or hooks into t…"
drag, startPoint x: 705, startPoint y: 368, endPoint x: 568, endPoint y: 375, distance: 137.2
click at [568, 375] on ul "Sophos Cisco Secure Endpoint / AMP TrendMicro Crowdstrike Falcon Windows Defend…" at bounding box center [763, 369] width 408 height 71
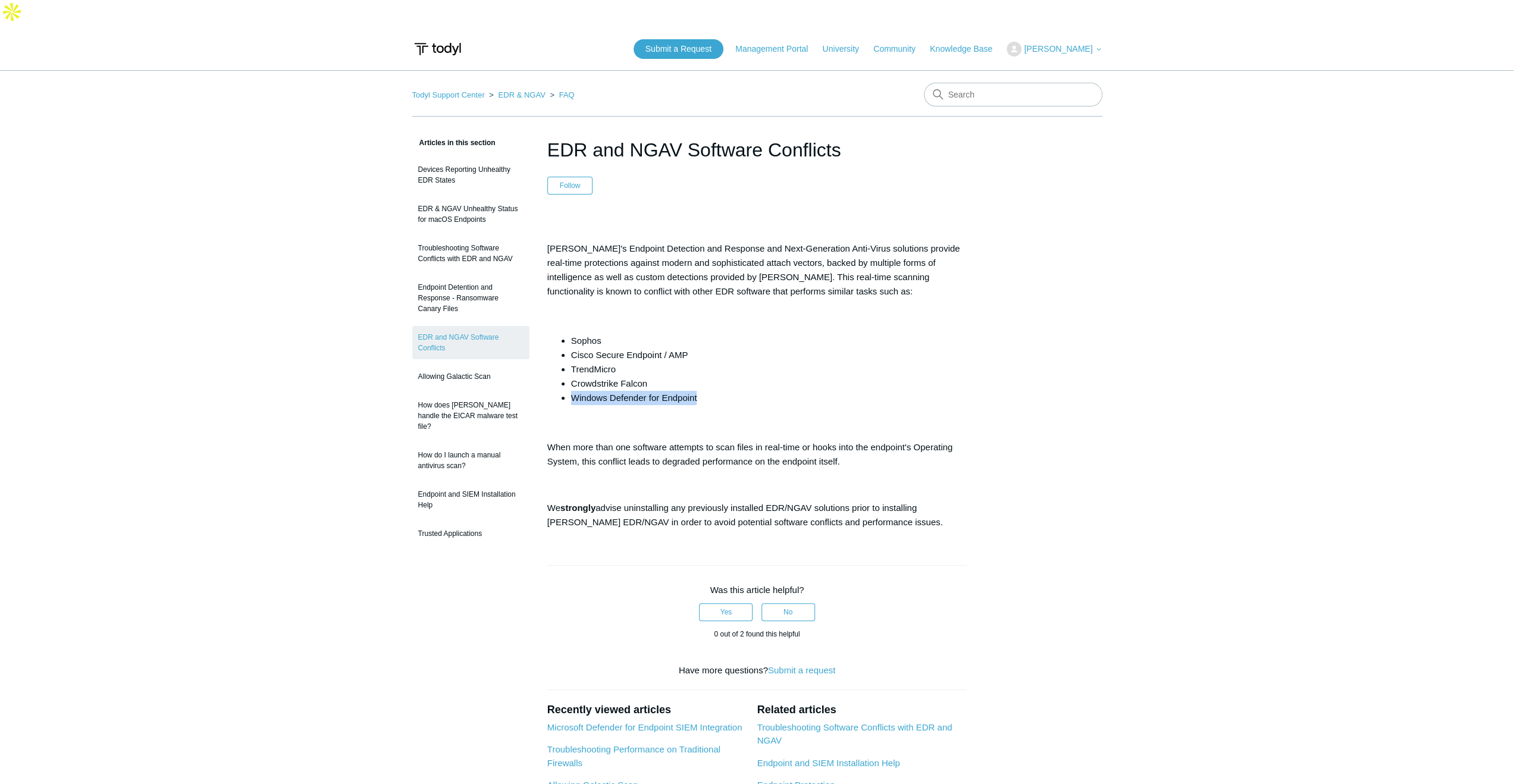
copy li "Windows Defender for Endpoint"
